Goal: Transaction & Acquisition: Book appointment/travel/reservation

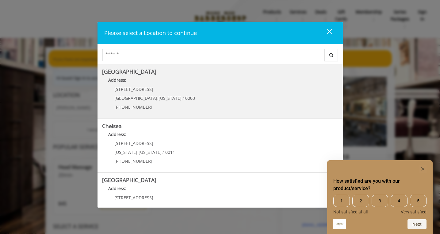
scroll to position [23, 0]
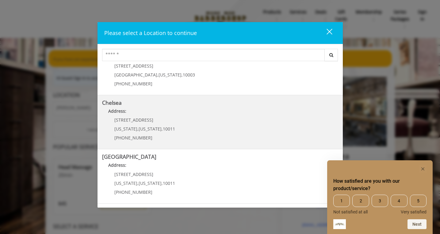
click at [234, 115] on p "Address:" at bounding box center [220, 113] width 236 height 10
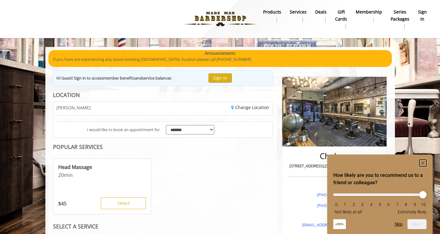
click at [423, 164] on rect "Hide survey" at bounding box center [422, 162] width 7 height 7
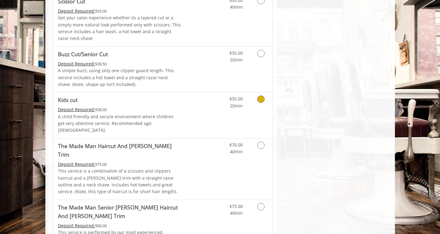
scroll to position [449, 0]
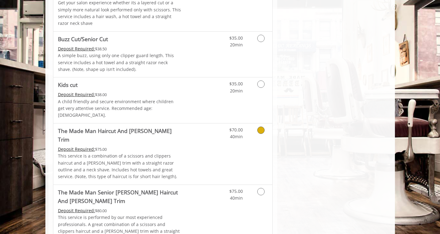
click at [242, 133] on span "40min" at bounding box center [236, 136] width 13 height 6
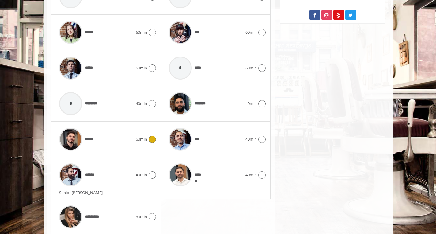
click at [141, 136] on span "60min" at bounding box center [141, 139] width 11 height 6
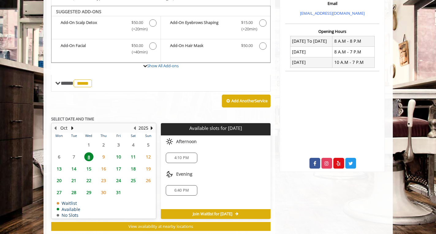
scroll to position [209, 0]
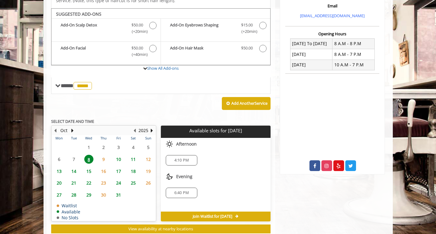
click at [106, 155] on span "9" at bounding box center [103, 159] width 9 height 9
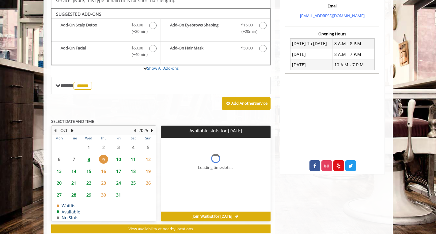
scroll to position [218, 0]
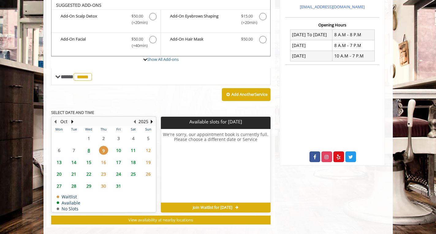
click at [117, 146] on span "10" at bounding box center [118, 150] width 9 height 9
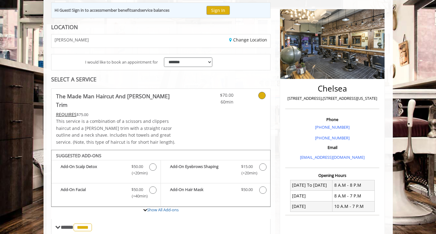
scroll to position [0, 0]
